Goal: Task Accomplishment & Management: Use online tool/utility

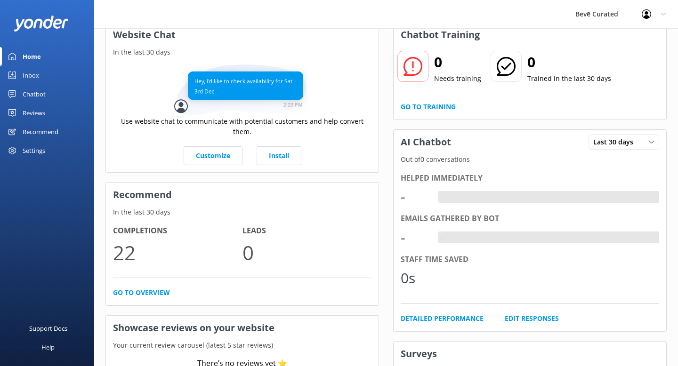
scroll to position [38, 0]
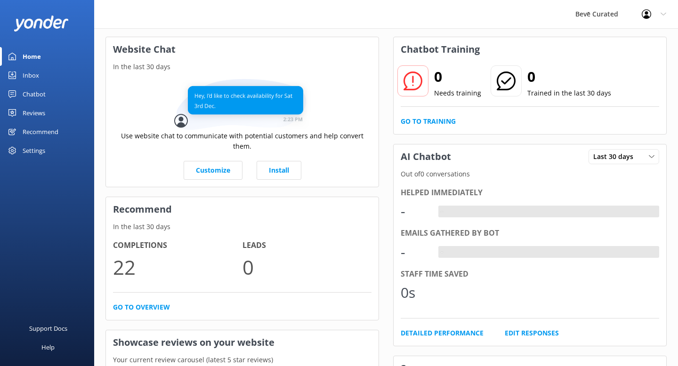
click at [31, 76] on div "Inbox" at bounding box center [31, 75] width 16 height 19
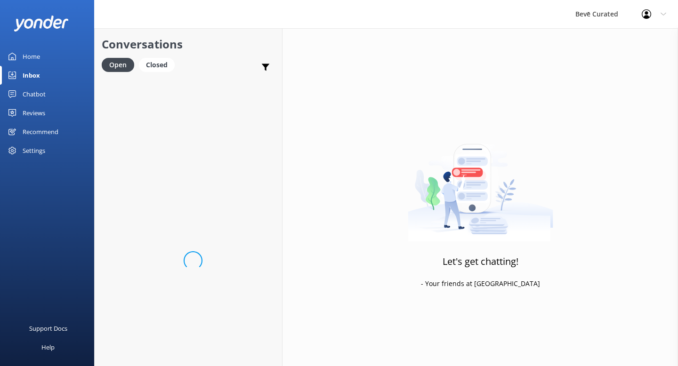
click at [30, 59] on div "Home" at bounding box center [31, 56] width 17 height 19
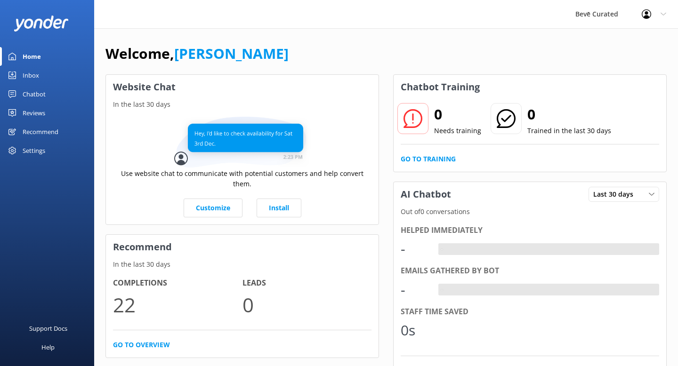
click at [39, 129] on div "Recommend" at bounding box center [41, 131] width 36 height 19
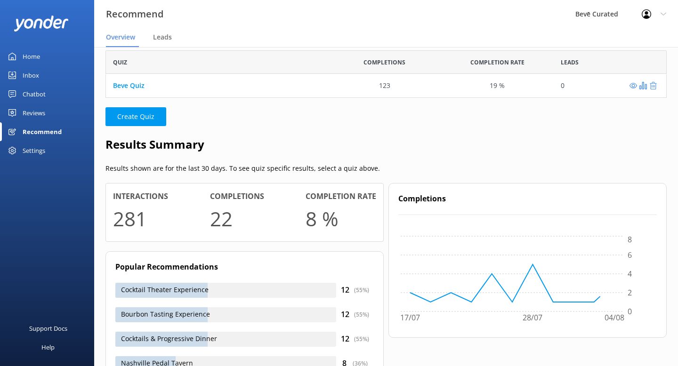
scroll to position [35, 0]
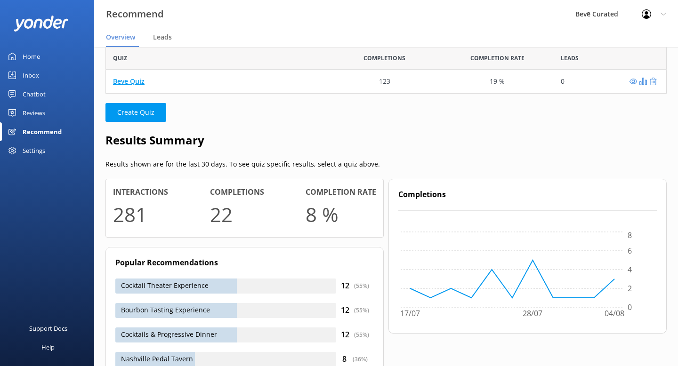
click at [134, 82] on link "Beve Quiz" at bounding box center [129, 81] width 32 height 9
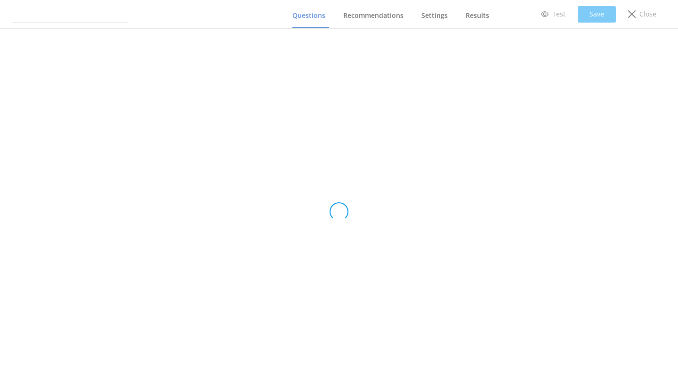
type input "Beve Quiz"
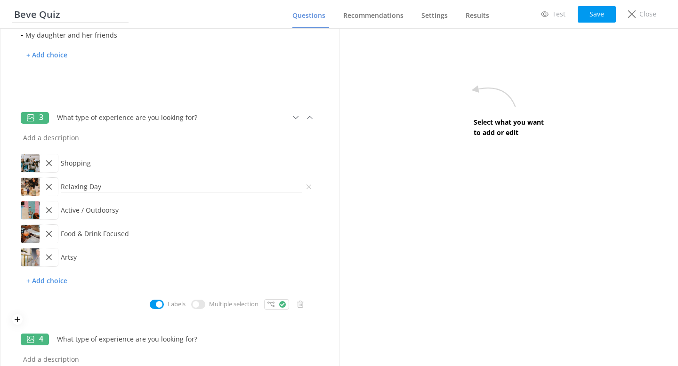
scroll to position [245, 0]
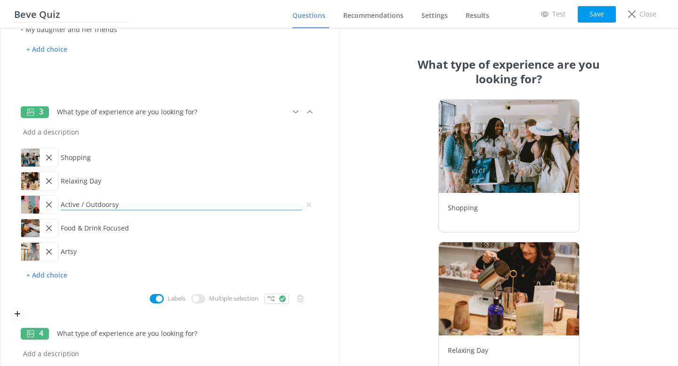
click at [83, 209] on input "Active / Outdoorsy" at bounding box center [181, 202] width 246 height 21
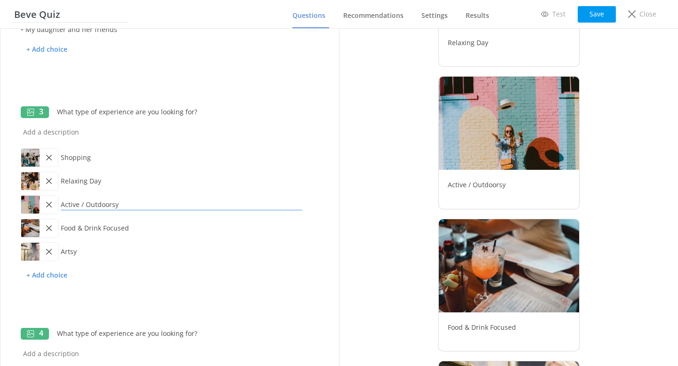
scroll to position [309, 0]
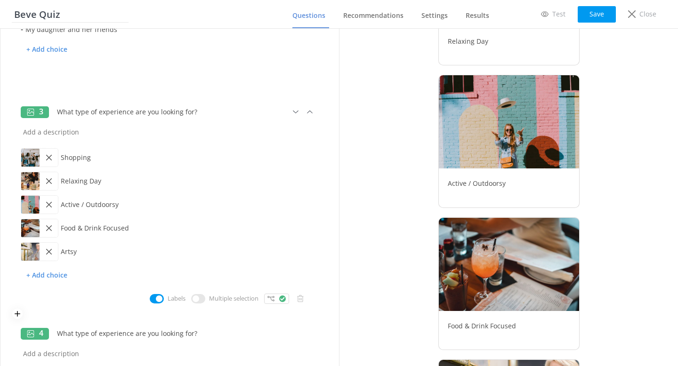
click at [50, 205] on icon at bounding box center [49, 205] width 6 height 6
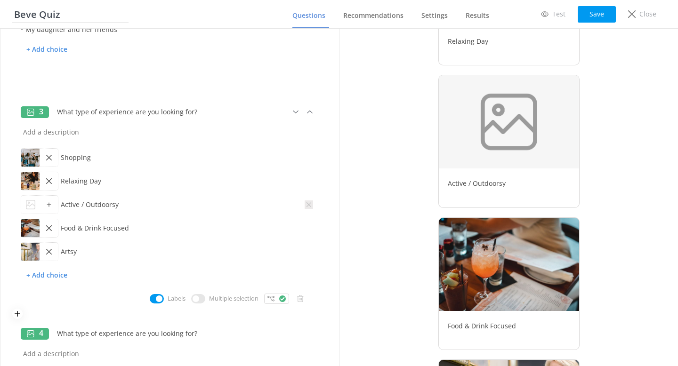
click at [308, 204] on icon at bounding box center [309, 205] width 8 height 8
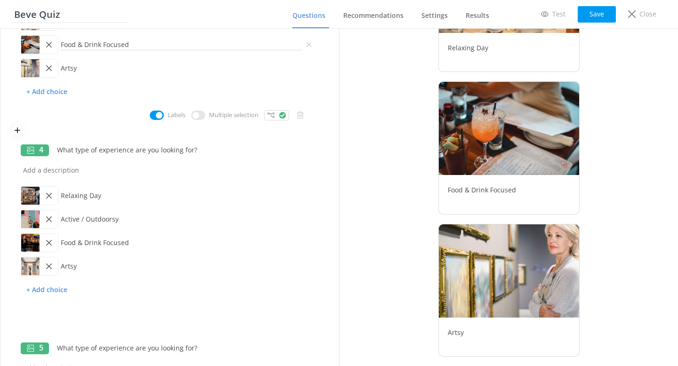
scroll to position [407, 0]
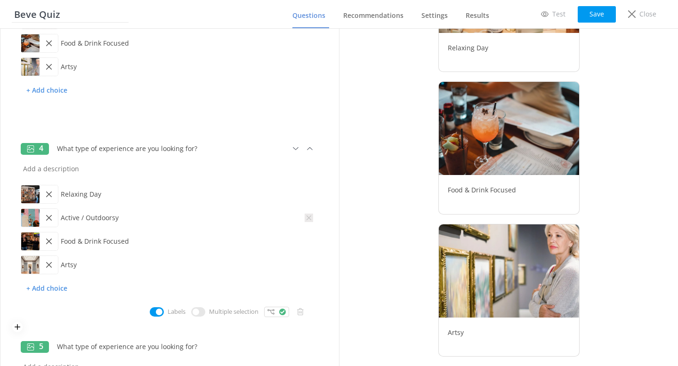
click at [310, 218] on icon at bounding box center [309, 218] width 8 height 8
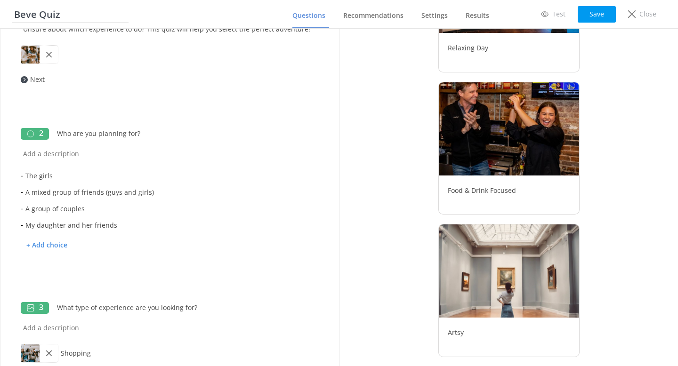
scroll to position [0, 0]
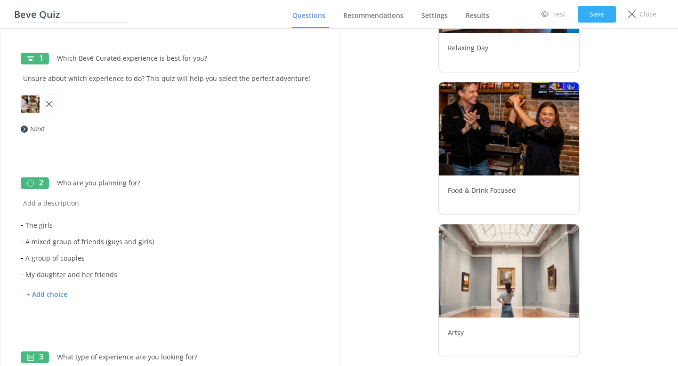
click at [597, 8] on button "Save" at bounding box center [597, 14] width 38 height 16
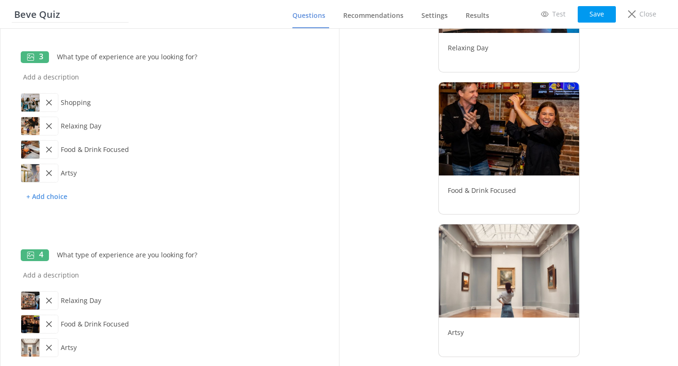
scroll to position [368, 0]
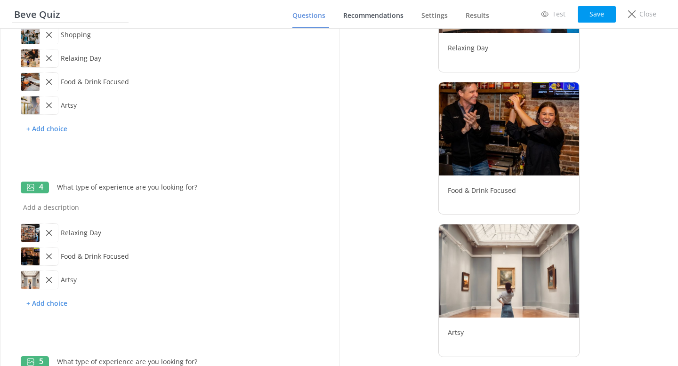
click at [364, 21] on link "Recommendations" at bounding box center [375, 16] width 64 height 24
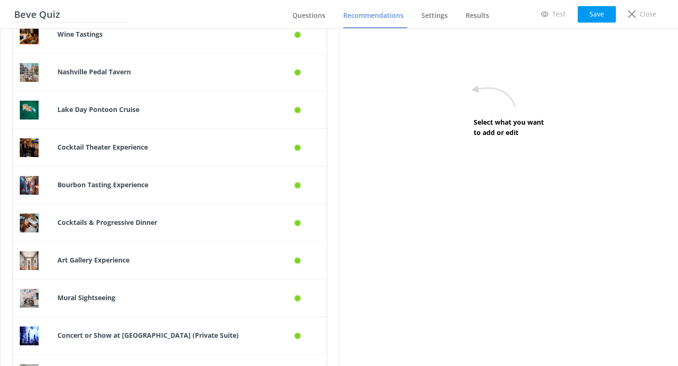
scroll to position [460, 0]
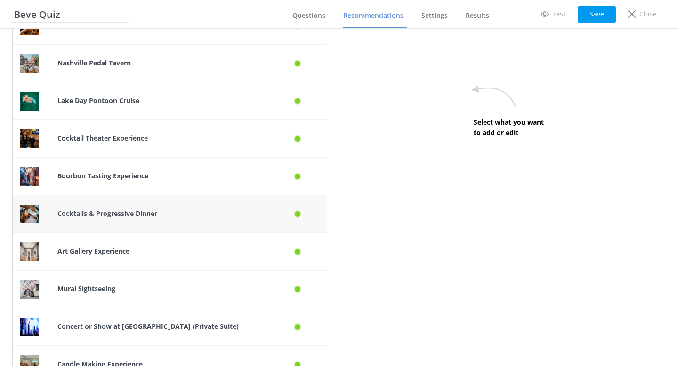
click at [268, 213] on div "Cocktails & Progressive Dinner" at bounding box center [160, 214] width 220 height 38
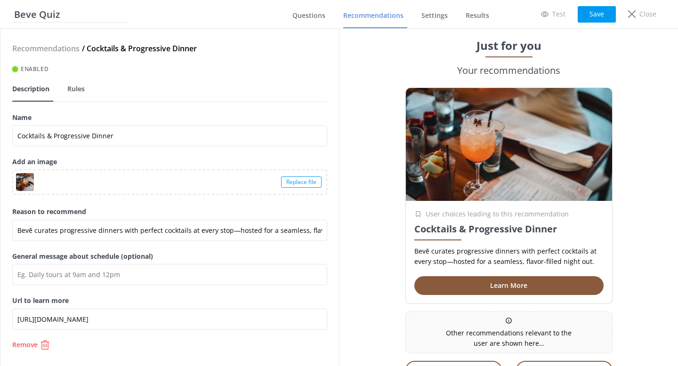
scroll to position [2, 0]
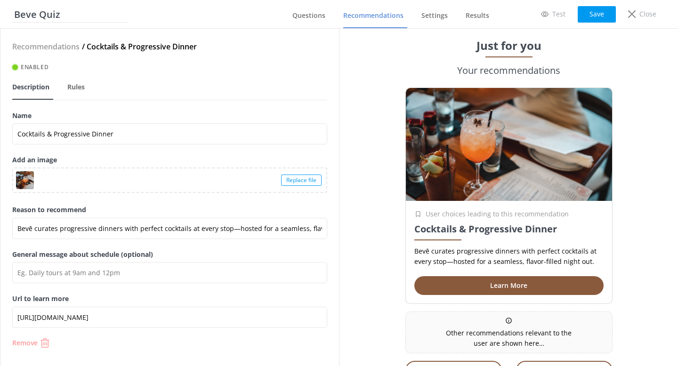
click at [37, 344] on p "Remove" at bounding box center [24, 343] width 25 height 7
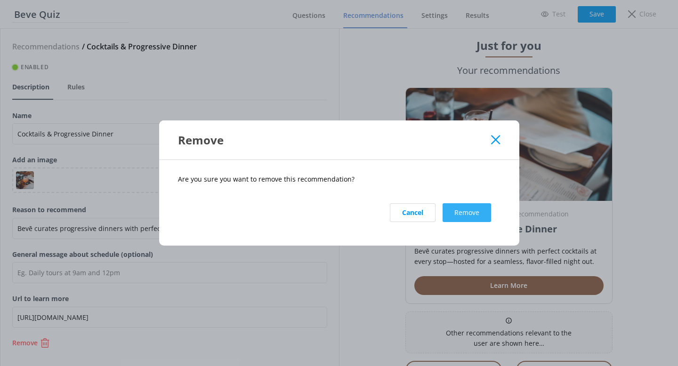
click at [449, 219] on button "Remove" at bounding box center [467, 212] width 49 height 19
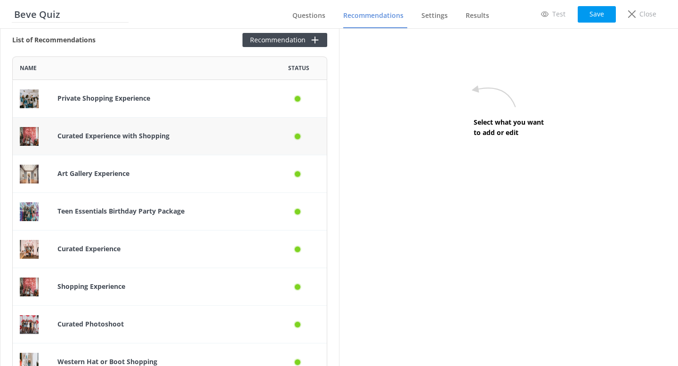
scroll to position [250, 0]
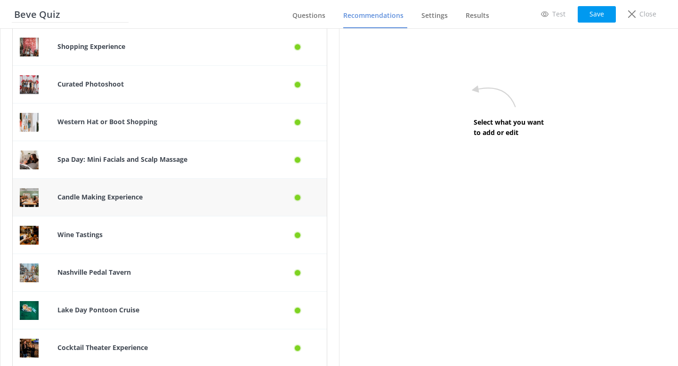
click at [272, 200] on div "row" at bounding box center [298, 198] width 57 height 38
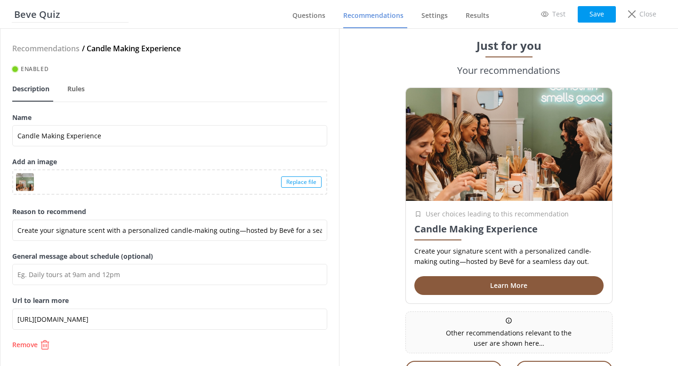
scroll to position [1, 0]
click at [68, 89] on span "Rules" at bounding box center [75, 87] width 17 height 9
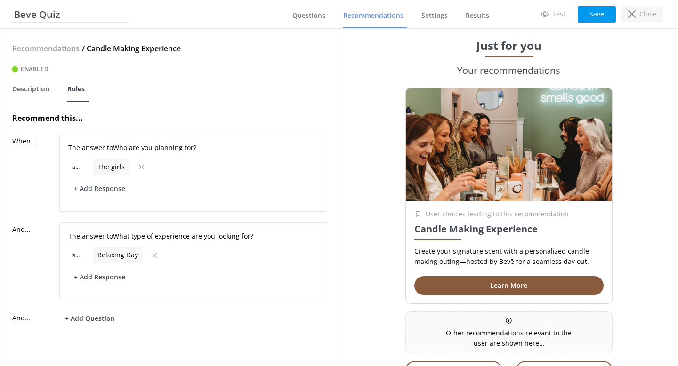
click at [641, 13] on p "Close" at bounding box center [648, 14] width 17 height 10
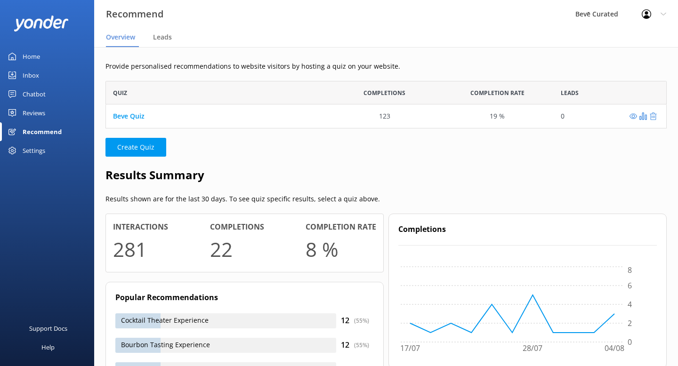
scroll to position [48, 561]
click at [137, 113] on link "Beve Quiz" at bounding box center [129, 116] width 32 height 9
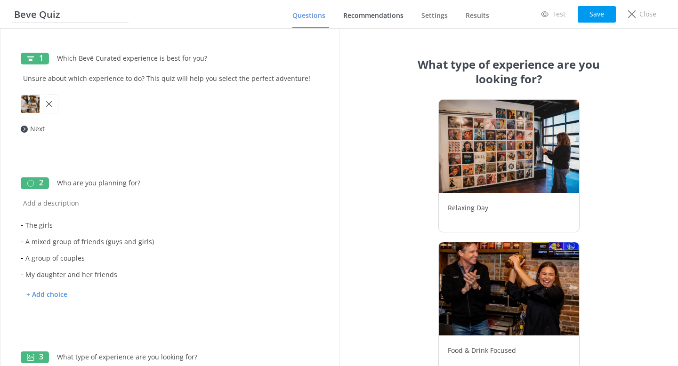
click at [372, 16] on span "Recommendations" at bounding box center [373, 15] width 60 height 9
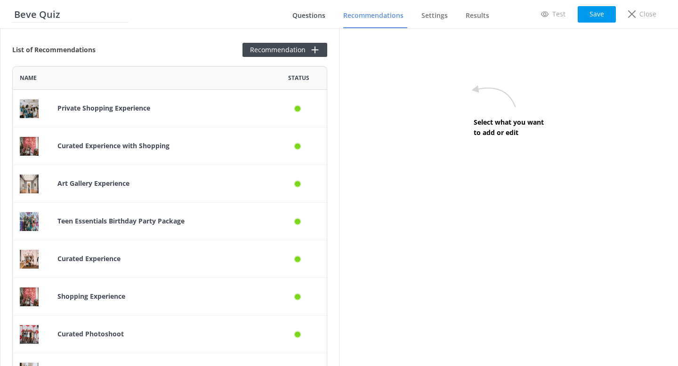
click at [320, 14] on span "Questions" at bounding box center [308, 15] width 33 height 9
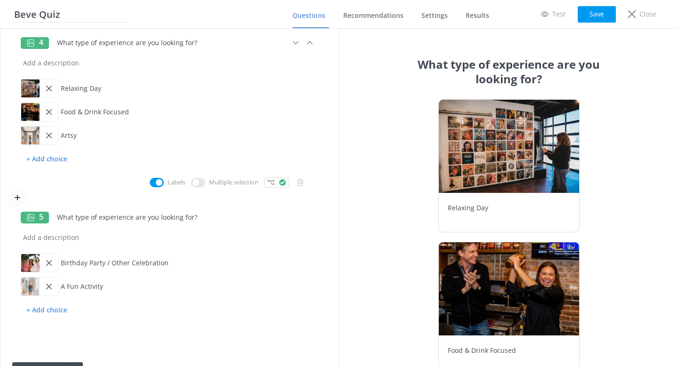
scroll to position [515, 0]
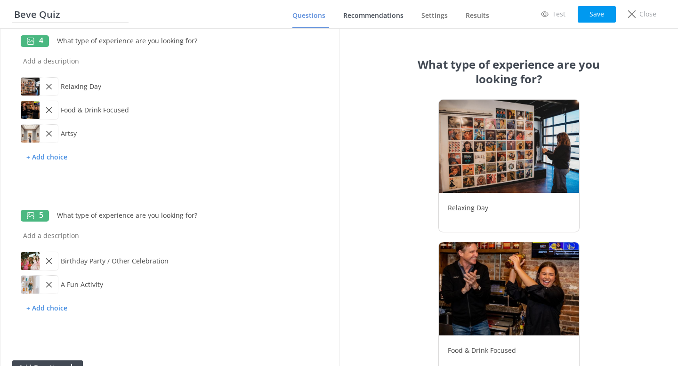
click at [358, 15] on span "Recommendations" at bounding box center [373, 15] width 60 height 9
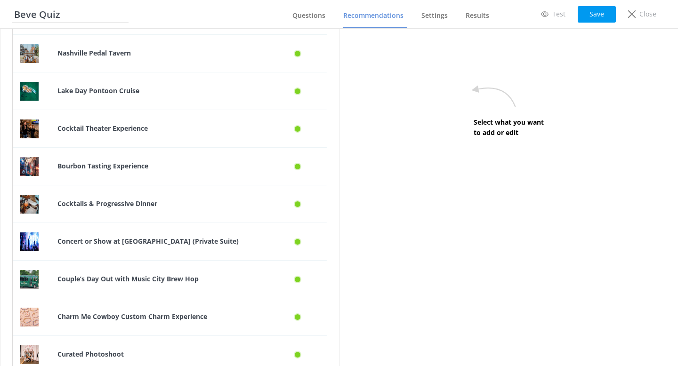
scroll to position [846, 0]
click at [227, 199] on div "Cocktails & Progressive Dinner" at bounding box center [160, 205] width 220 height 38
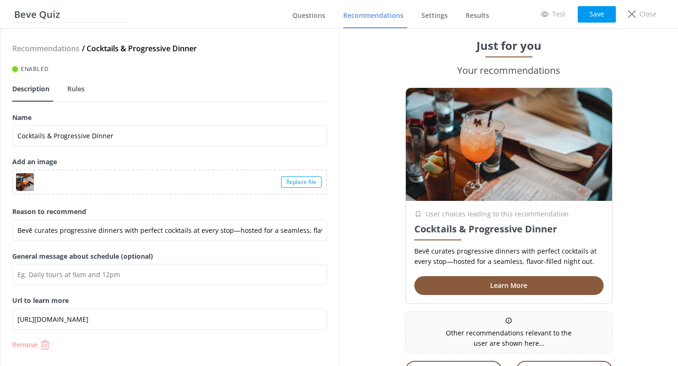
click at [43, 343] on icon "button" at bounding box center [44, 345] width 9 height 9
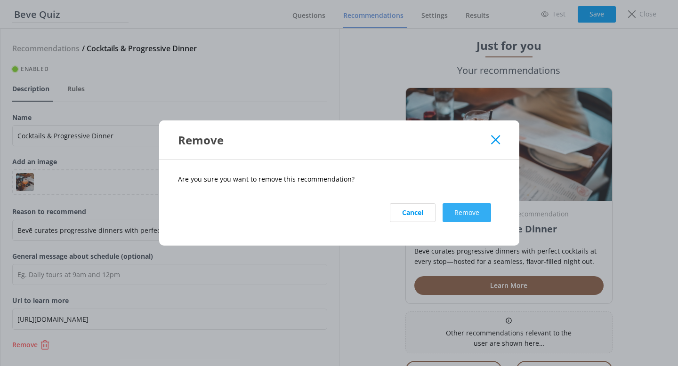
click at [462, 210] on button "Remove" at bounding box center [467, 212] width 49 height 19
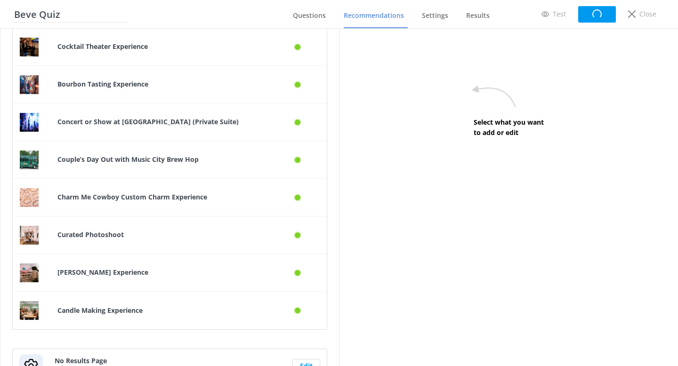
scroll to position [974, 0]
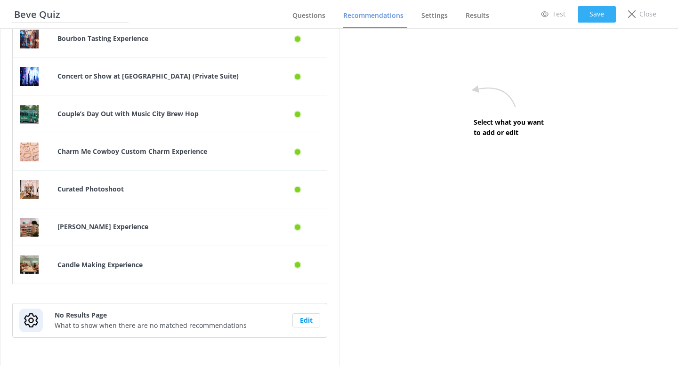
click at [602, 12] on button "Save" at bounding box center [597, 14] width 38 height 16
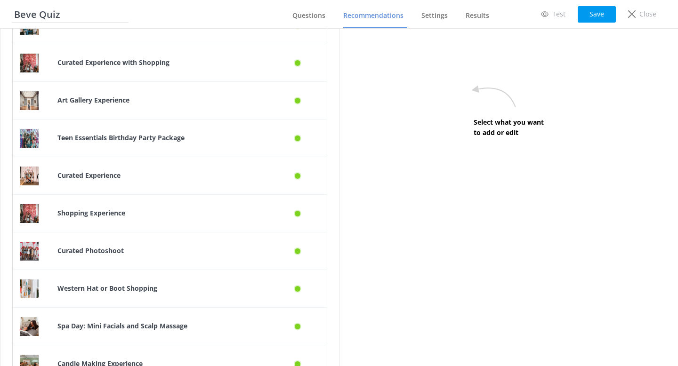
scroll to position [0, 0]
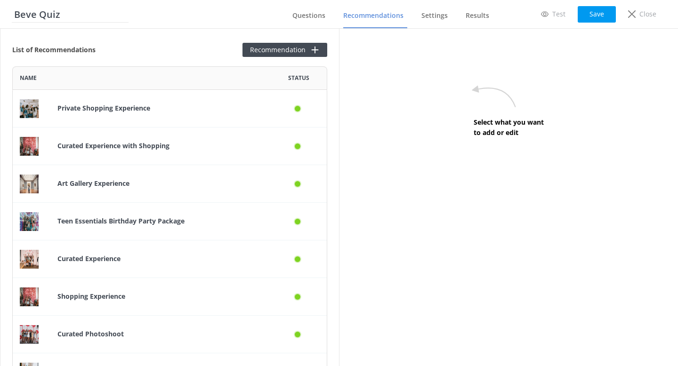
click at [293, 26] on nav "Questions Recommendations Settings Results" at bounding box center [387, 14] width 212 height 28
click at [306, 18] on span "Questions" at bounding box center [308, 15] width 33 height 9
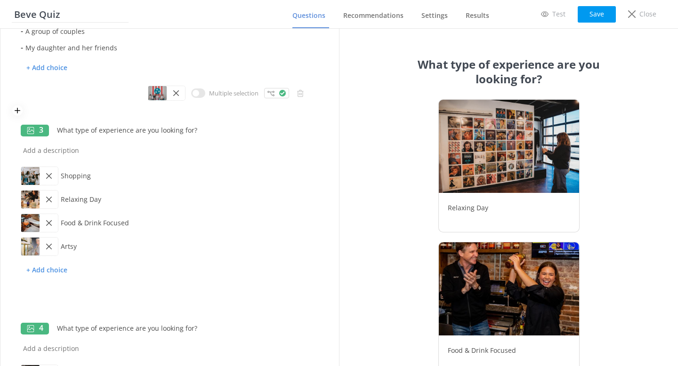
scroll to position [228, 0]
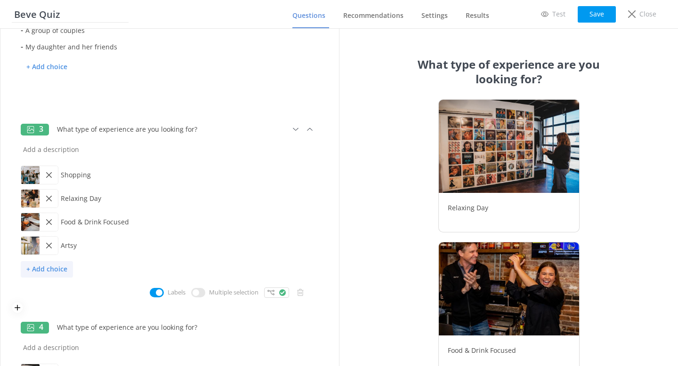
click at [48, 272] on p "+ Add choice" at bounding box center [47, 269] width 52 height 16
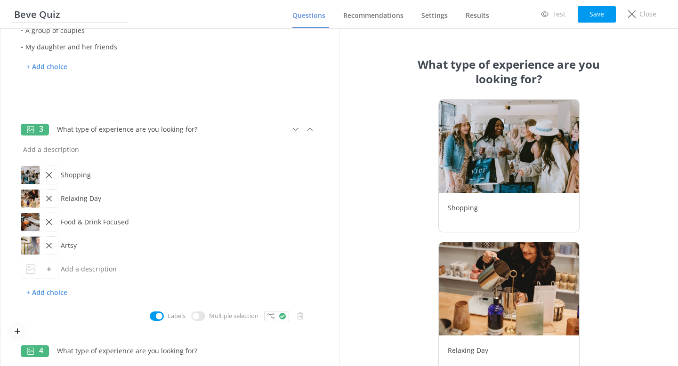
click at [30, 269] on icon at bounding box center [30, 269] width 9 height 9
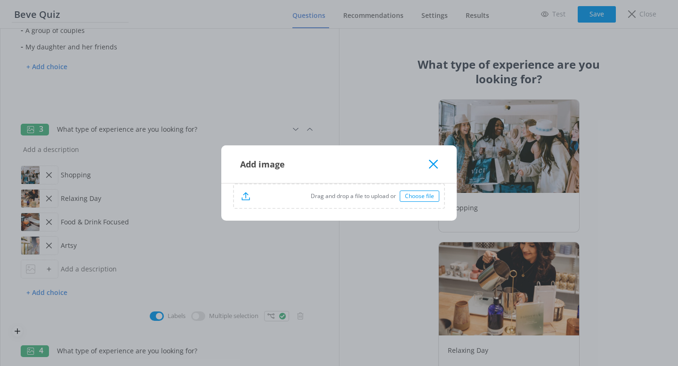
click at [436, 160] on icon at bounding box center [433, 164] width 9 height 9
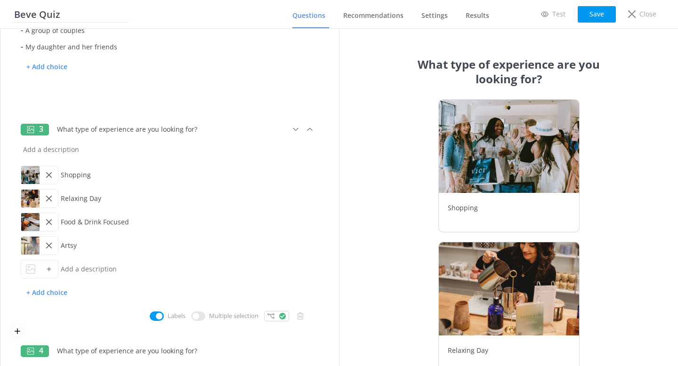
click at [28, 250] on div at bounding box center [30, 246] width 18 height 18
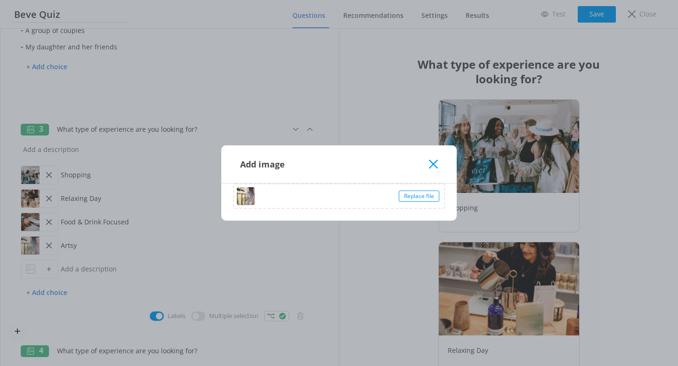
click at [431, 167] on use at bounding box center [433, 164] width 9 height 9
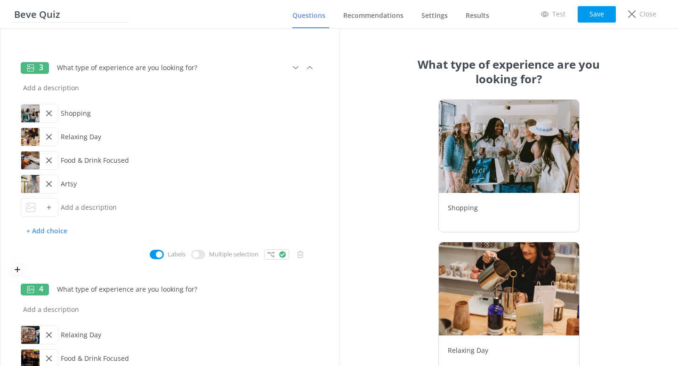
scroll to position [291, 0]
click at [33, 203] on icon at bounding box center [30, 206] width 9 height 9
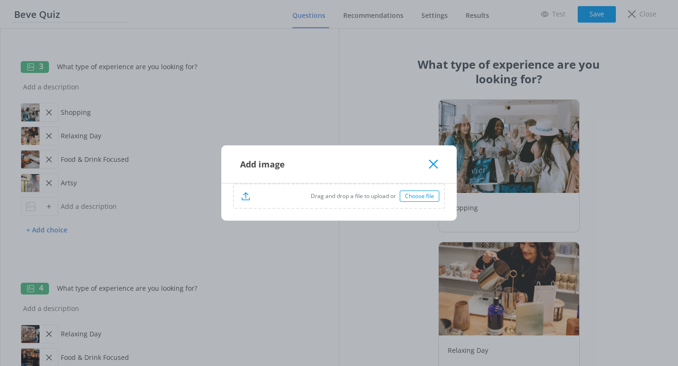
click at [433, 198] on div "Choose file" at bounding box center [420, 196] width 40 height 11
click at [431, 167] on use at bounding box center [433, 164] width 9 height 9
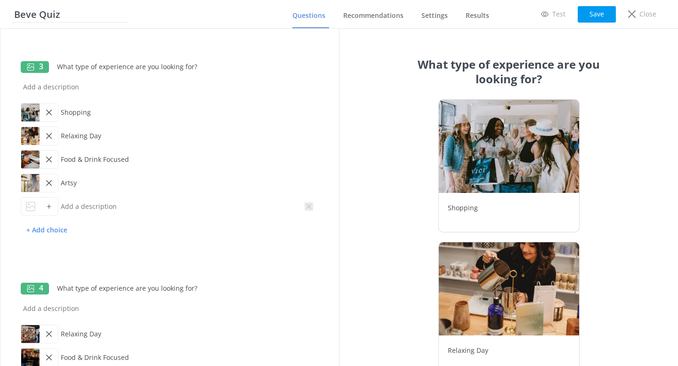
click at [308, 206] on icon at bounding box center [309, 207] width 8 height 8
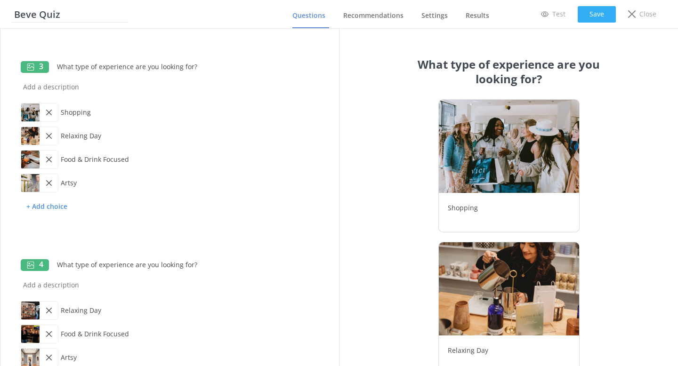
click at [591, 15] on button "Save" at bounding box center [597, 14] width 38 height 16
